Goal: Information Seeking & Learning: Learn about a topic

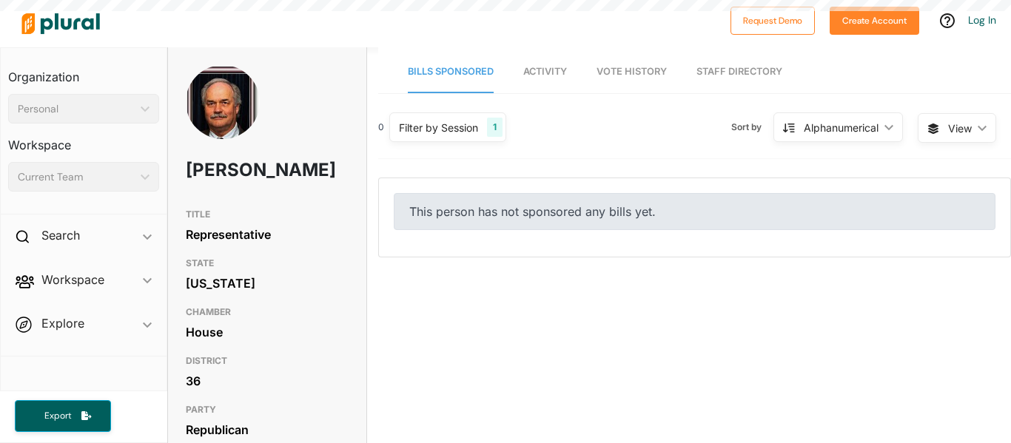
click at [634, 70] on span "Vote History" at bounding box center [632, 71] width 70 height 11
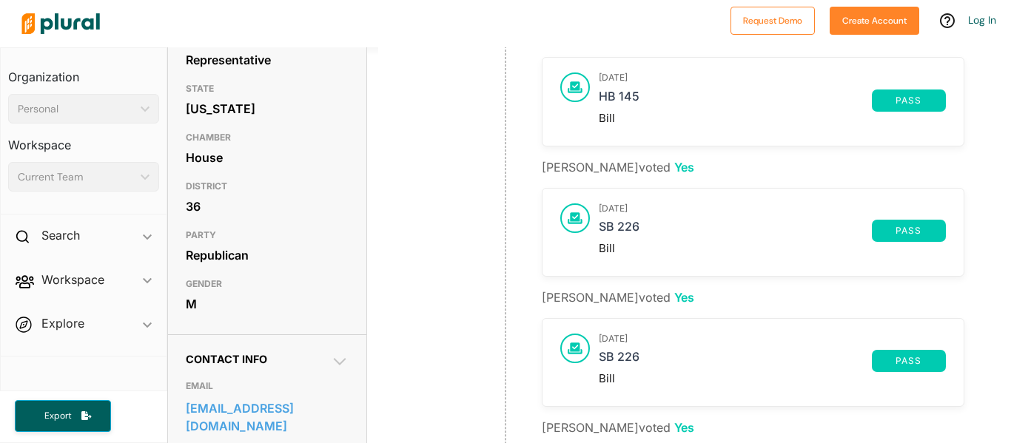
scroll to position [1200, 0]
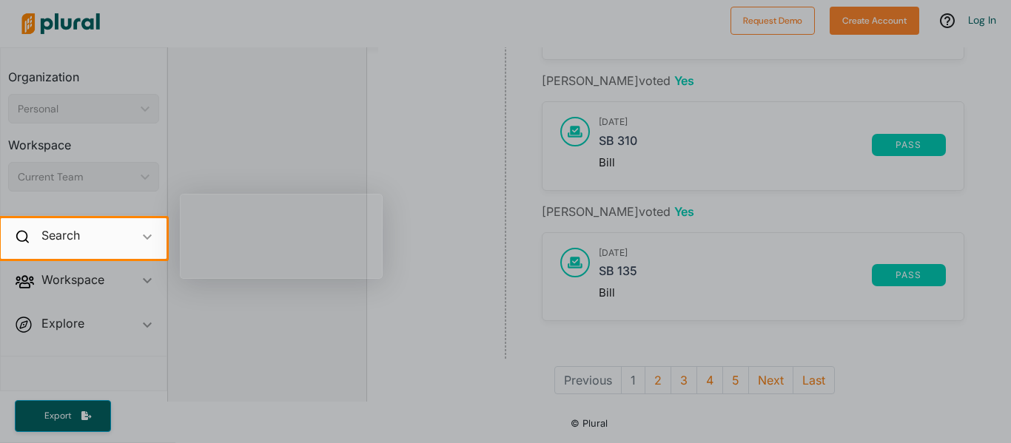
click at [435, 175] on div at bounding box center [505, 109] width 1011 height 218
click at [61, 241] on h2 "Search" at bounding box center [60, 235] width 38 height 16
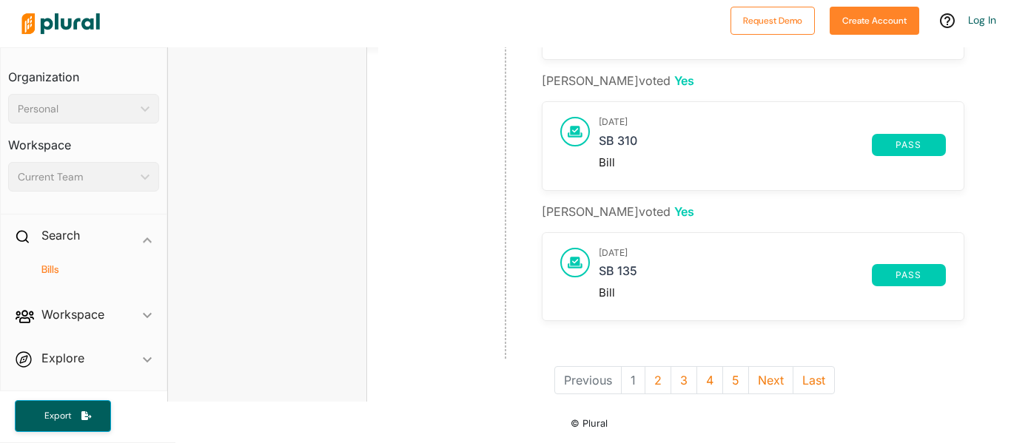
click at [78, 271] on h4 "Bills" at bounding box center [87, 270] width 129 height 14
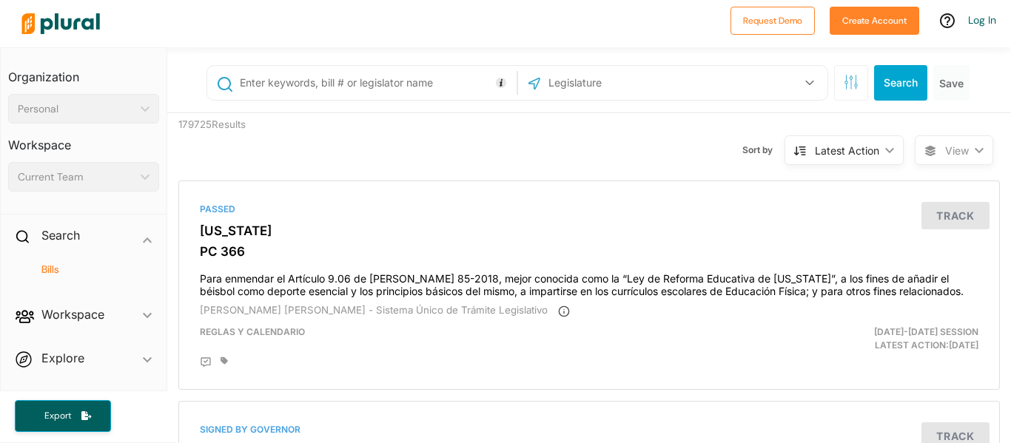
click at [602, 89] on input "text" at bounding box center [626, 83] width 158 height 28
type input "Randy Wood"
click at [594, 188] on div "Passed Puerto Rico PC 366 Para enmendar el Artículo 9.06 de la Ley 85-2018, mej…" at bounding box center [589, 285] width 808 height 196
click at [810, 80] on icon "button" at bounding box center [809, 83] width 9 height 6
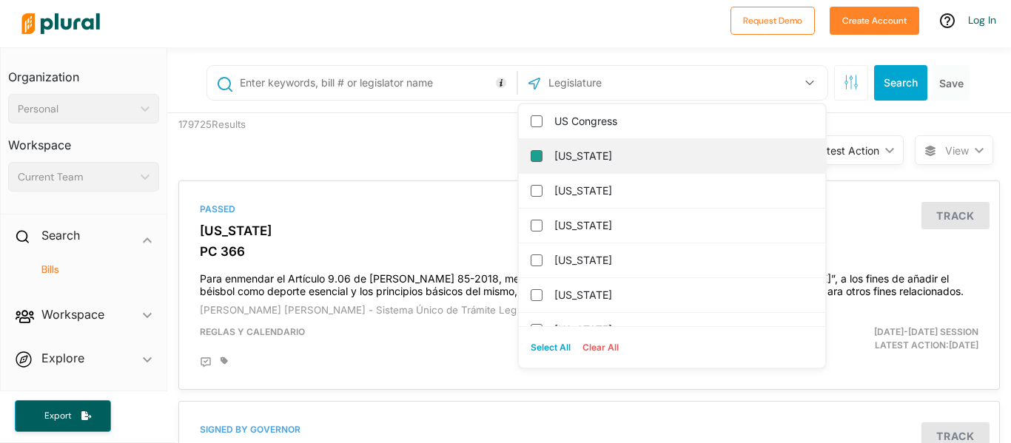
click at [536, 152] on input "[US_STATE]" at bounding box center [537, 156] width 12 height 12
